Goal: Task Accomplishment & Management: Manage account settings

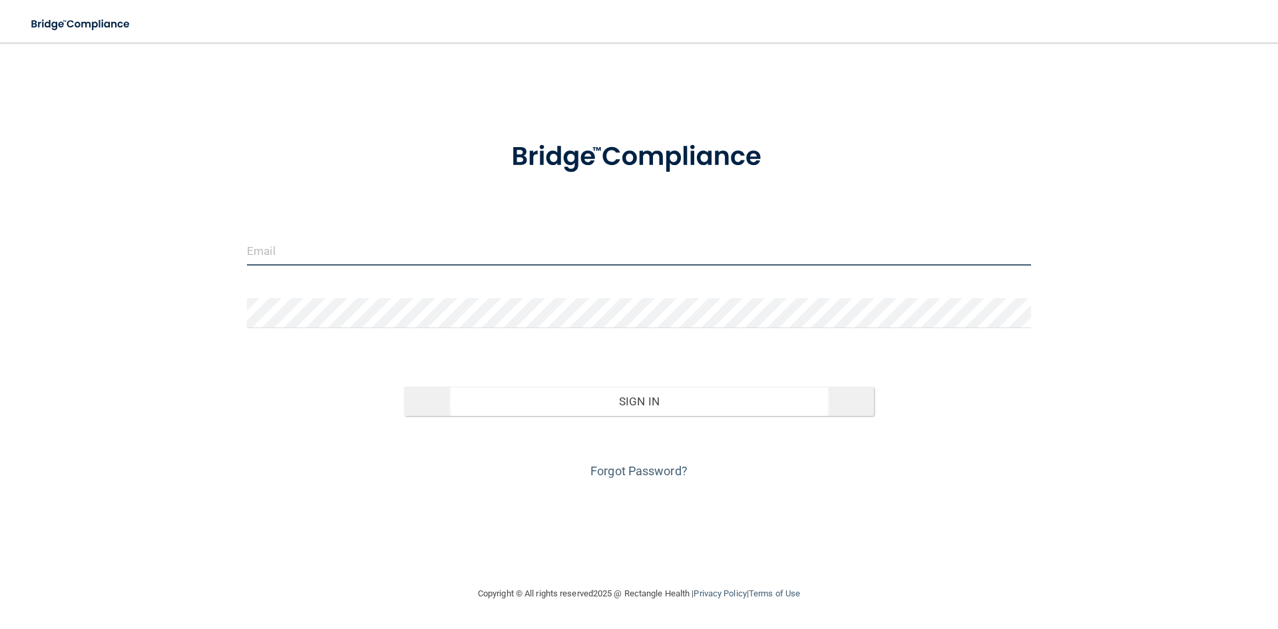
type input "[EMAIL_ADDRESS][DOMAIN_NAME]"
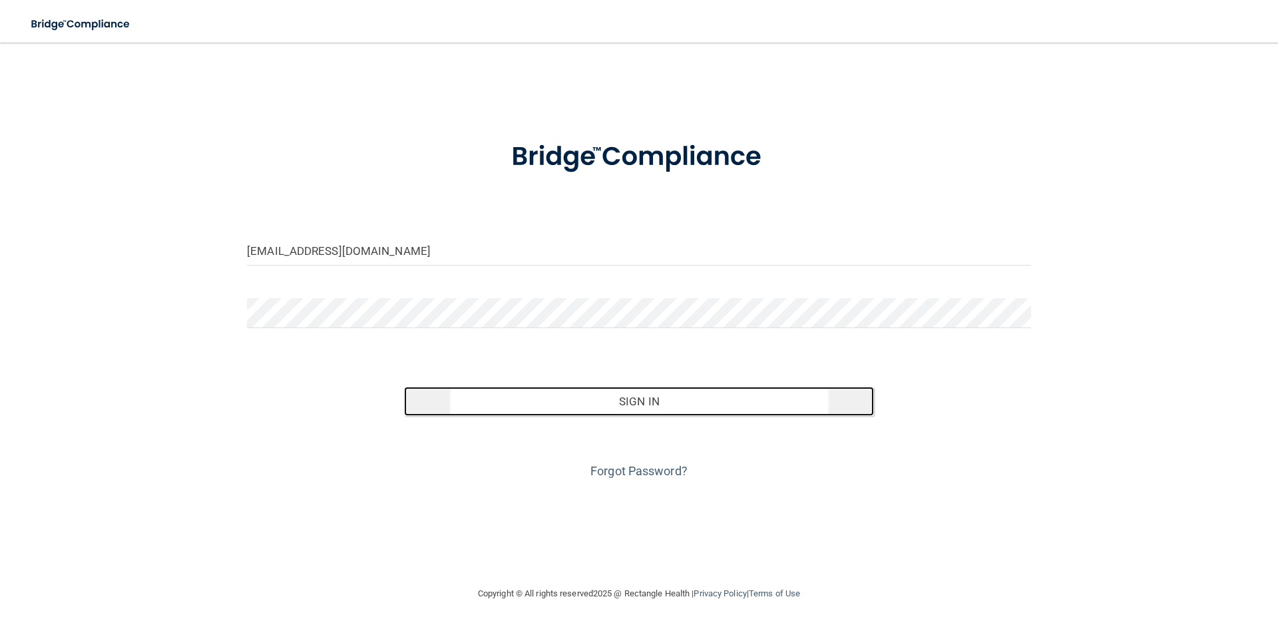
click at [668, 409] on button "Sign In" at bounding box center [639, 401] width 471 height 29
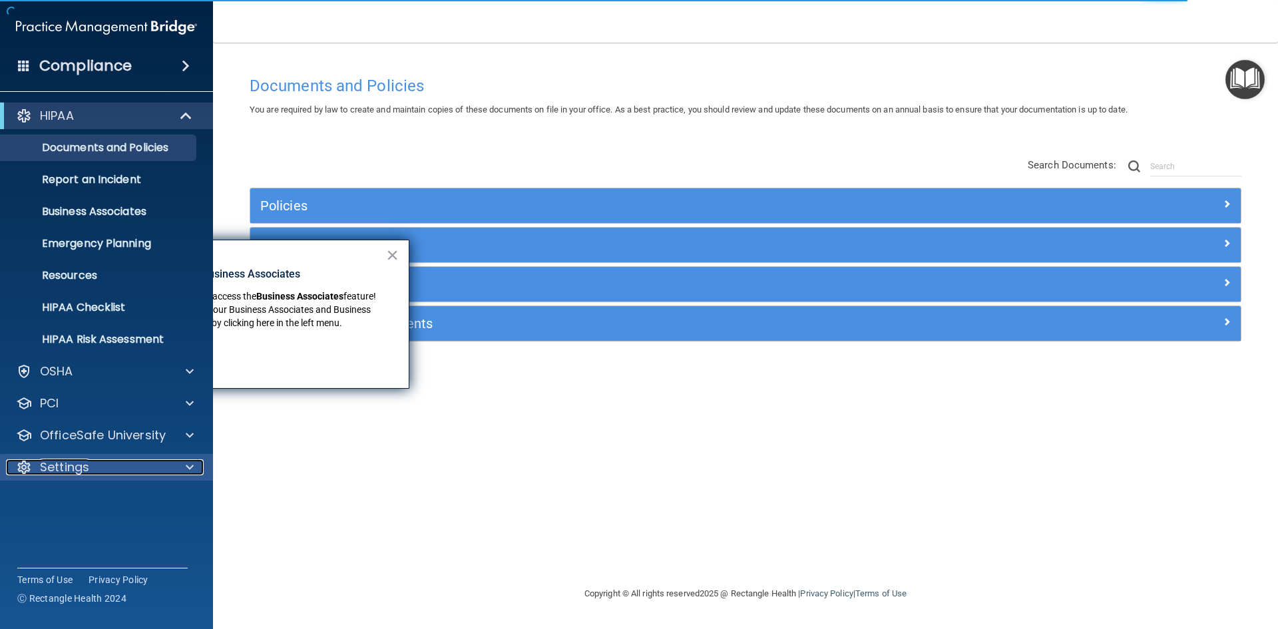
click at [42, 464] on p "Settings" at bounding box center [64, 467] width 49 height 16
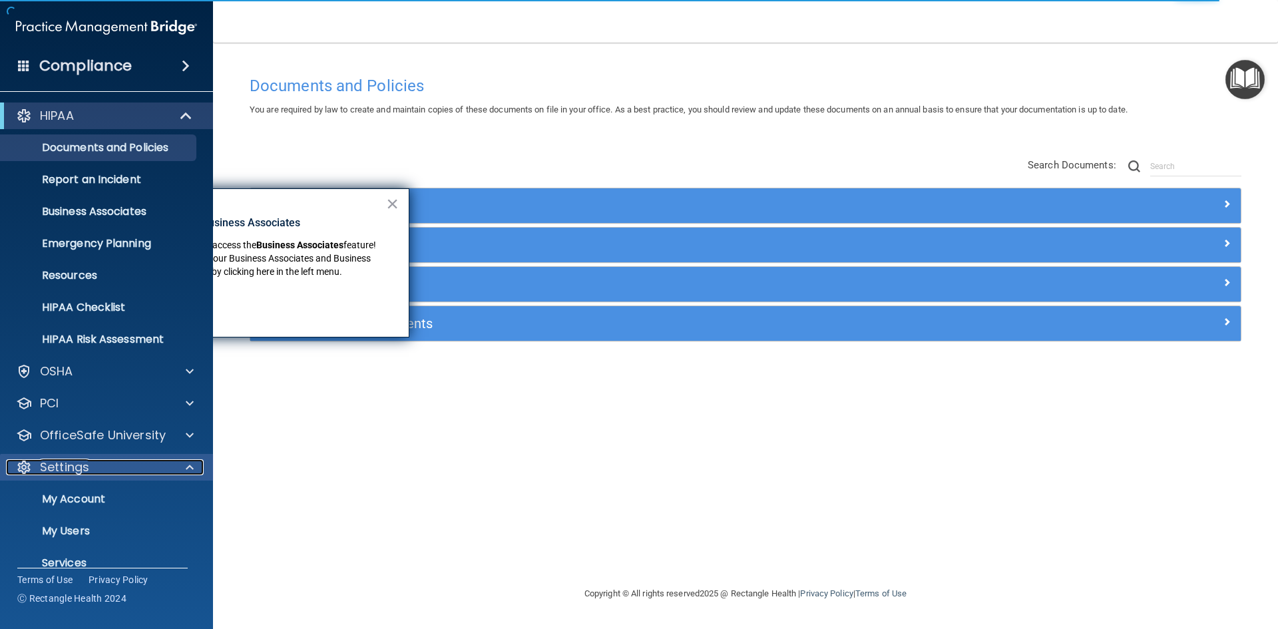
scroll to position [51, 0]
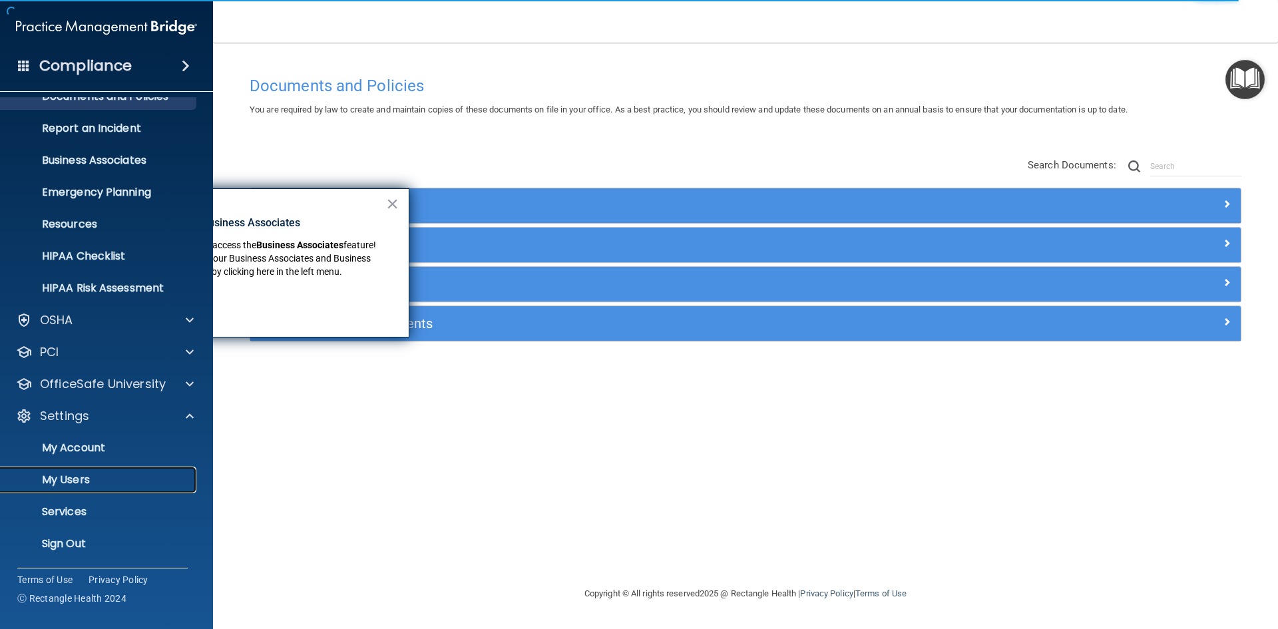
click at [64, 479] on p "My Users" at bounding box center [100, 479] width 182 height 13
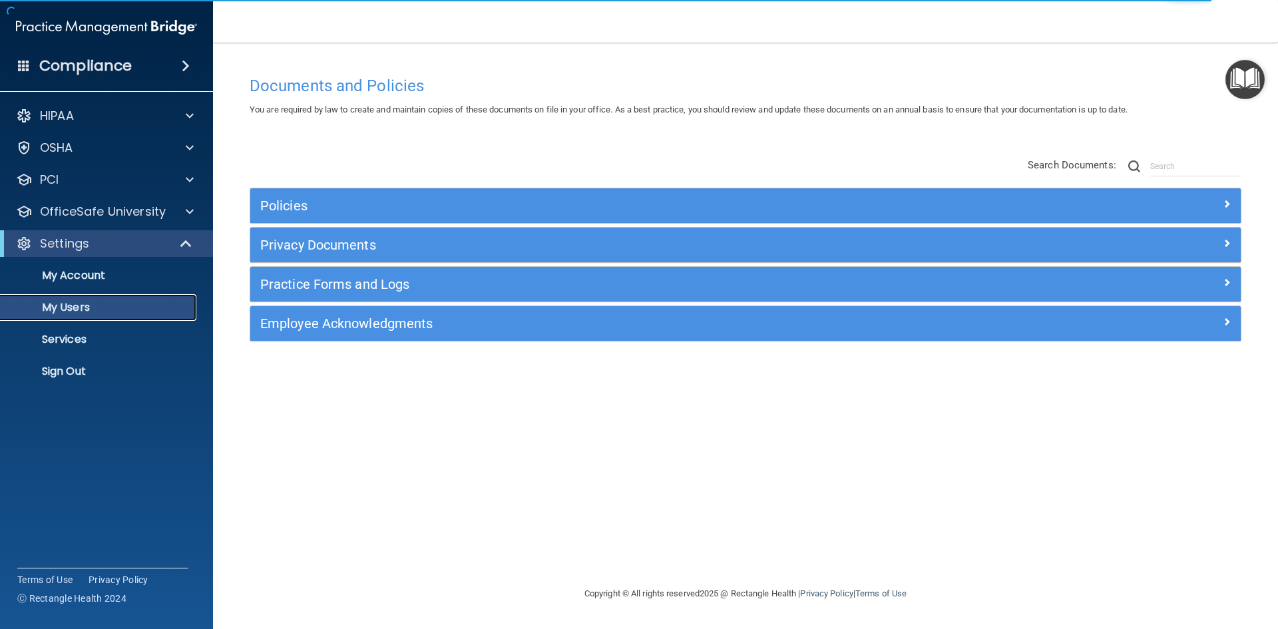
select select "20"
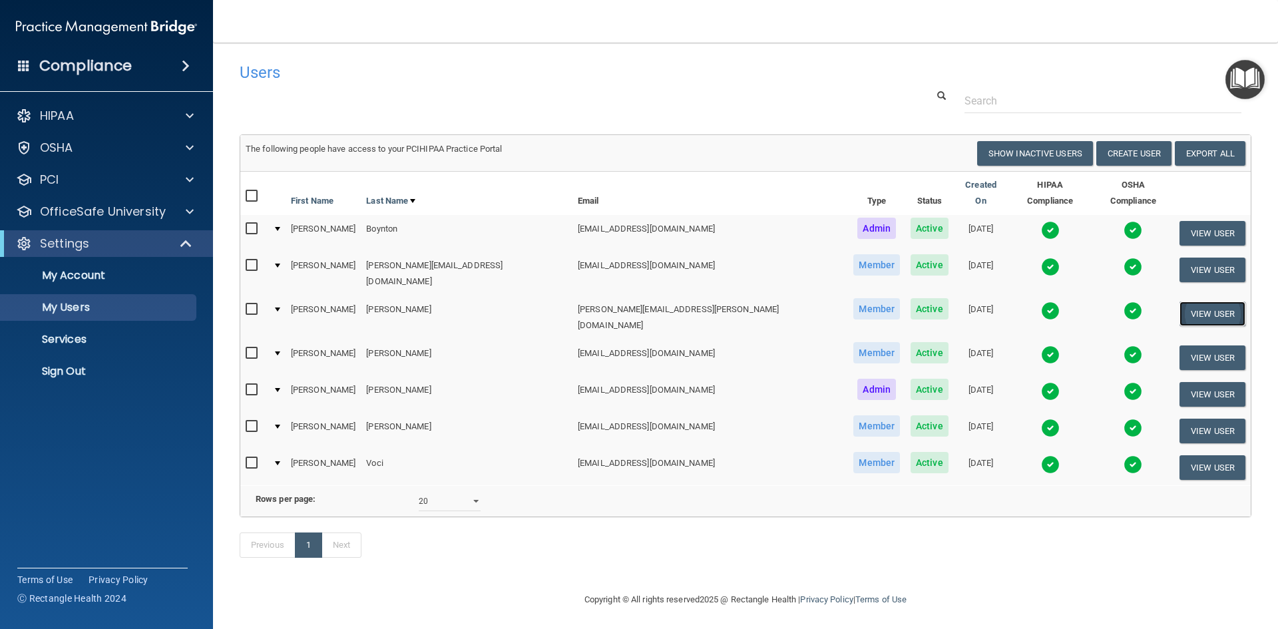
click at [1195, 301] on button "View User" at bounding box center [1212, 313] width 66 height 25
